Goal: Information Seeking & Learning: Check status

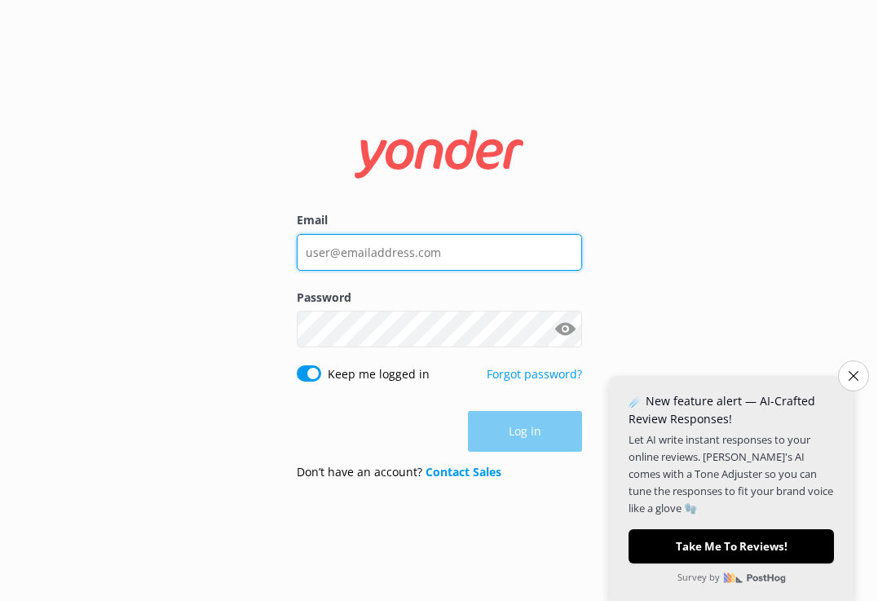
click at [421, 256] on input "Email" at bounding box center [439, 252] width 285 height 37
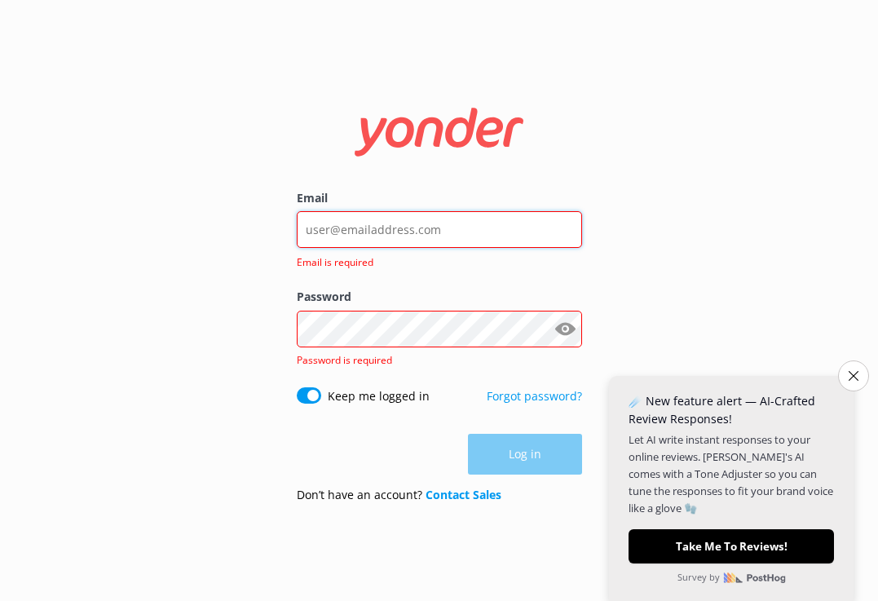
type input "[PERSON_NAME][EMAIL_ADDRESS][PERSON_NAME][DOMAIN_NAME]"
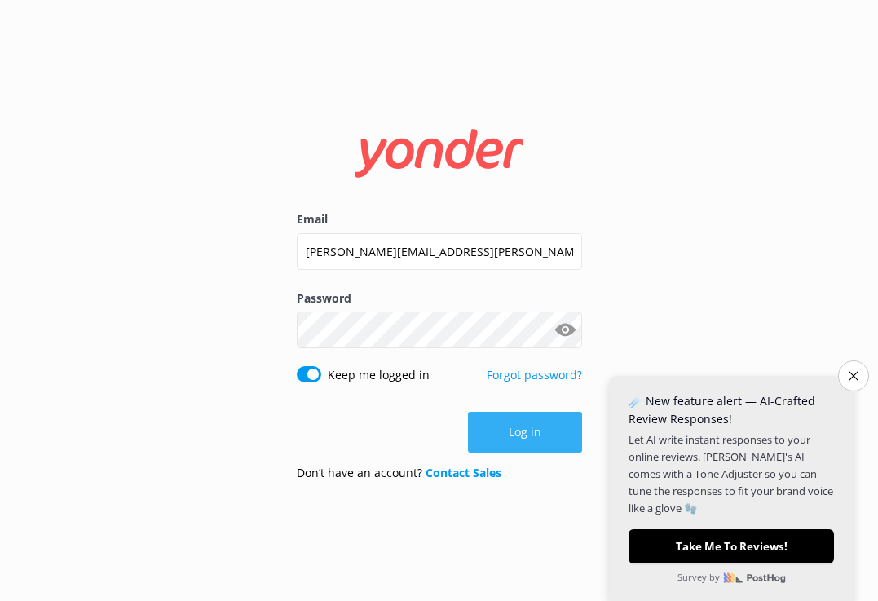
click at [497, 426] on button "Log in" at bounding box center [525, 432] width 114 height 41
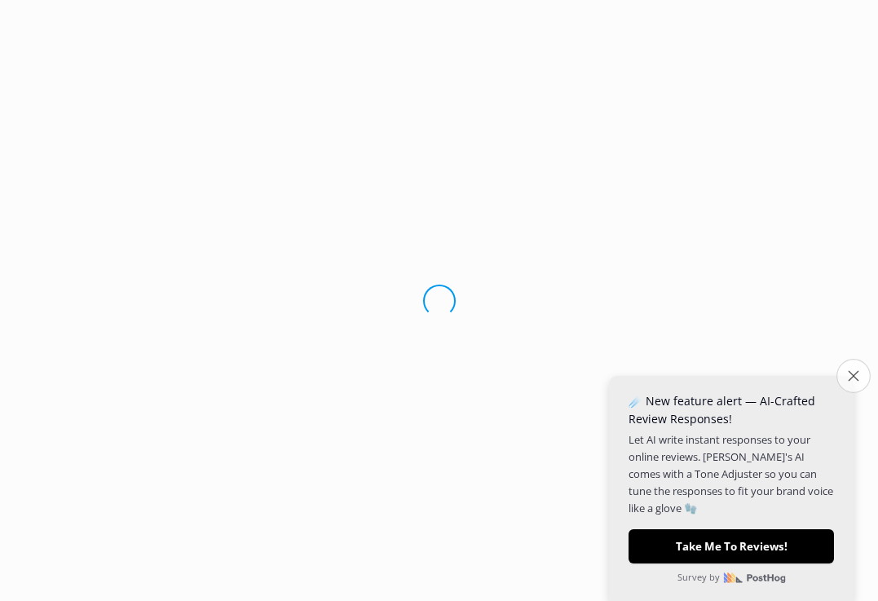
click at [845, 376] on button "Close survey" at bounding box center [853, 376] width 34 height 34
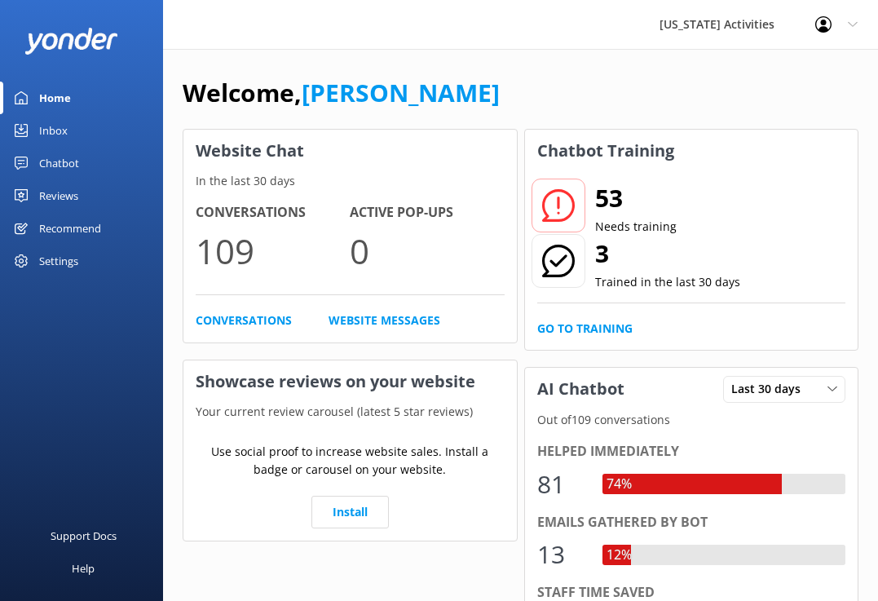
click at [71, 167] on div "Chatbot" at bounding box center [59, 163] width 40 height 33
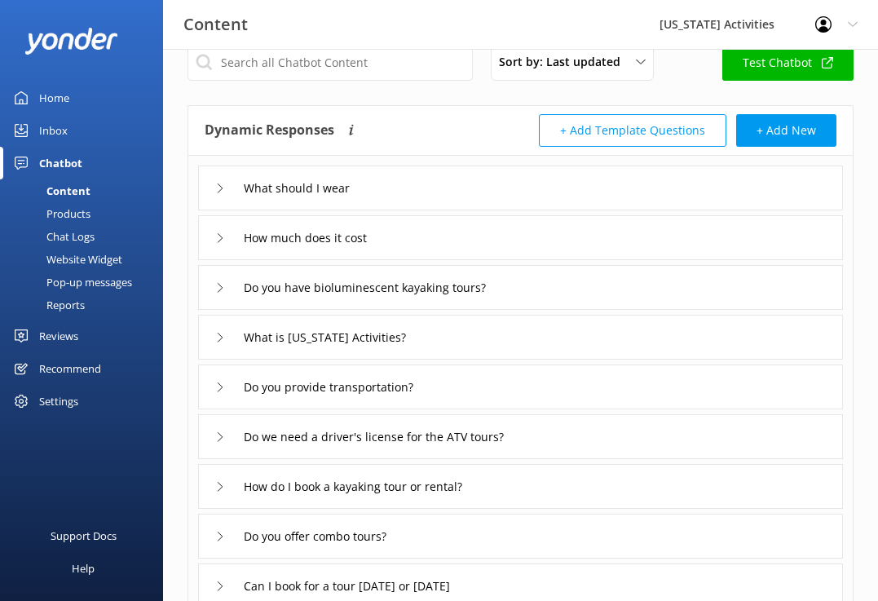
scroll to position [42, 0]
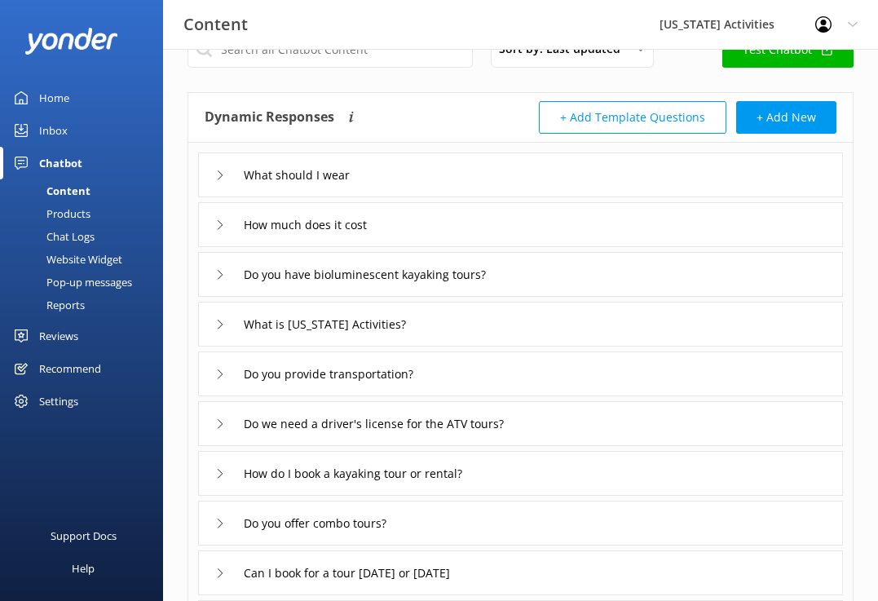
click at [55, 103] on div "Home" at bounding box center [54, 98] width 30 height 33
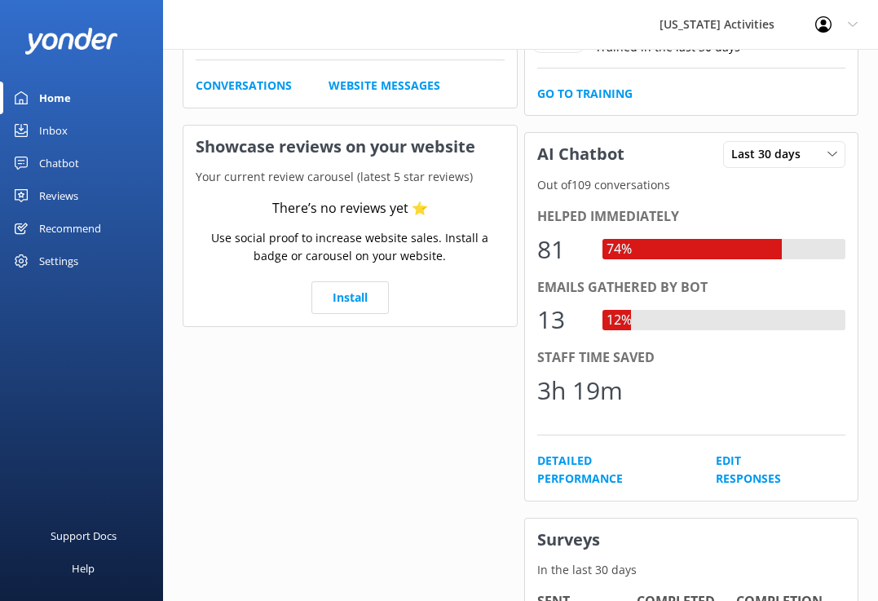
scroll to position [229, 0]
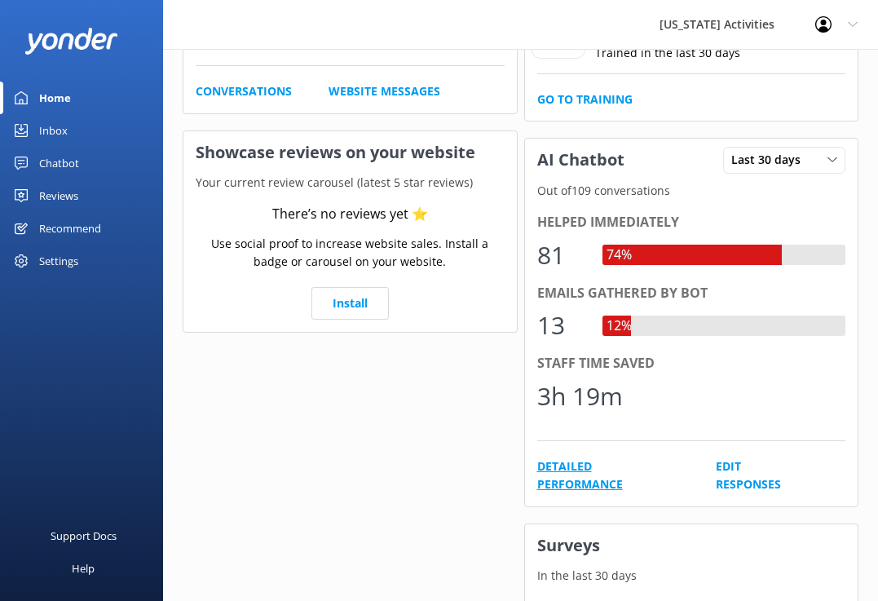
click at [557, 468] on link "Detailed Performance" at bounding box center [608, 475] width 142 height 37
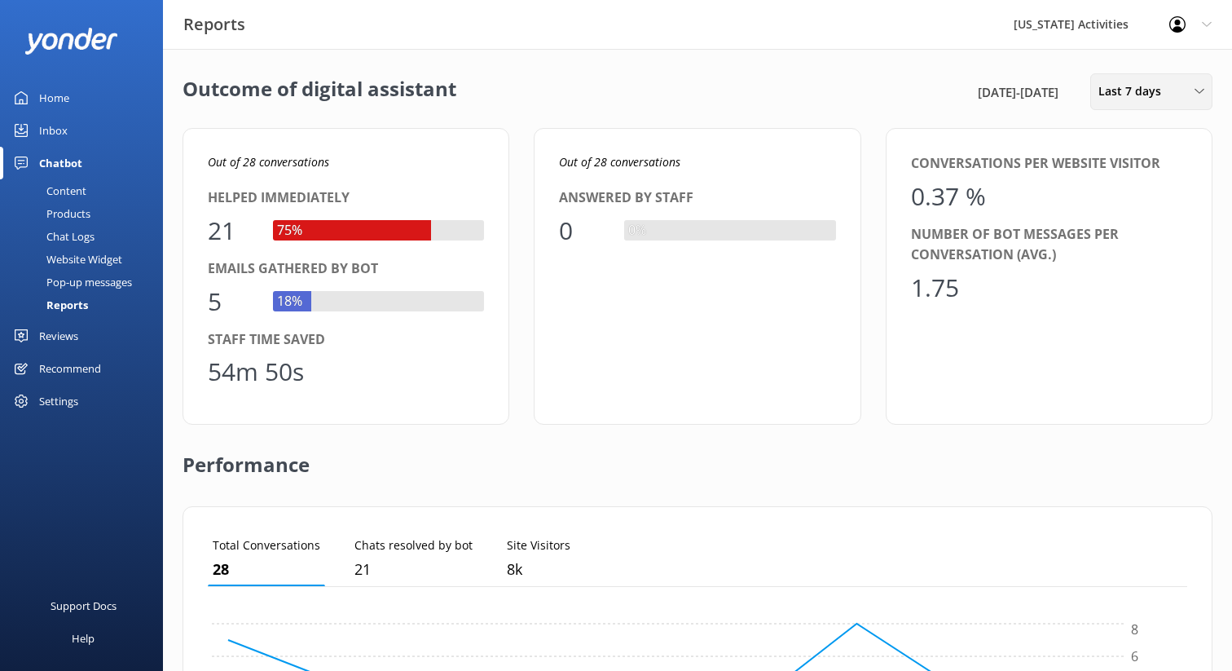
click at [877, 96] on span "Last 7 days" at bounding box center [1135, 91] width 73 height 18
click at [877, 259] on div "Last 180 days" at bounding box center [1132, 262] width 64 height 16
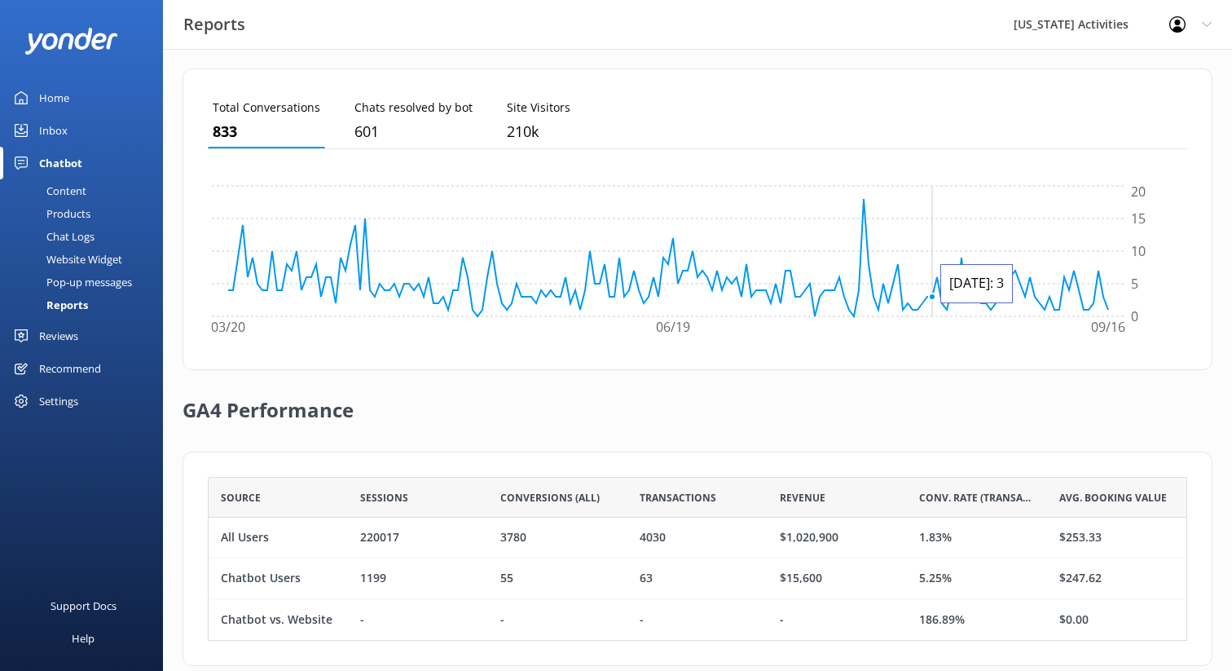
scroll to position [465, 0]
